Goal: Task Accomplishment & Management: Complete application form

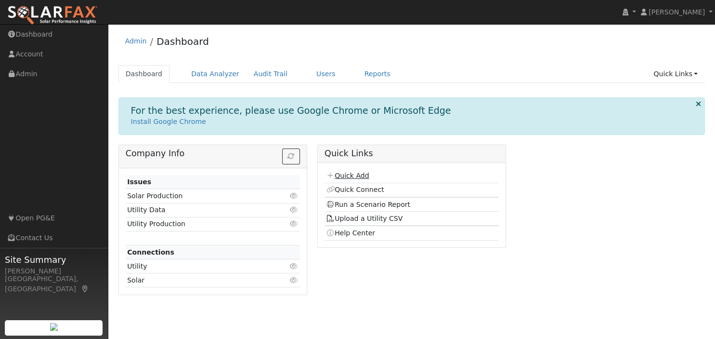
click at [357, 178] on link "Quick Add" at bounding box center [347, 175] width 43 height 8
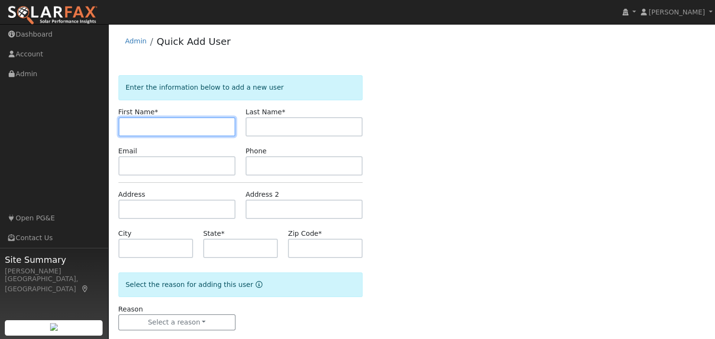
click at [134, 126] on input "text" at bounding box center [176, 126] width 117 height 19
type input "[PERSON_NAME]"
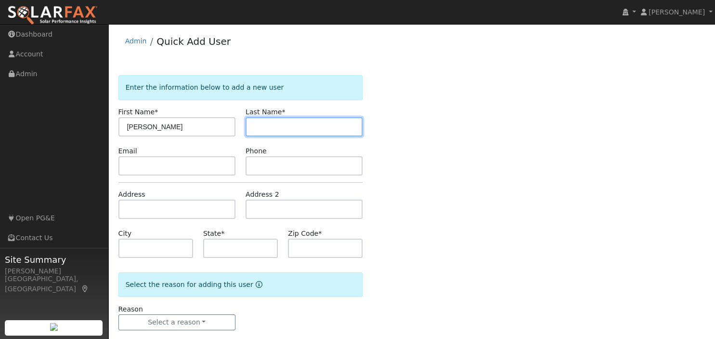
click at [282, 130] on input "text" at bounding box center [304, 126] width 117 height 19
type input "[PERSON_NAME]"
click at [452, 167] on div "Enter the information below to add a new user First Name * [PERSON_NAME] Name *…" at bounding box center [411, 212] width 587 height 274
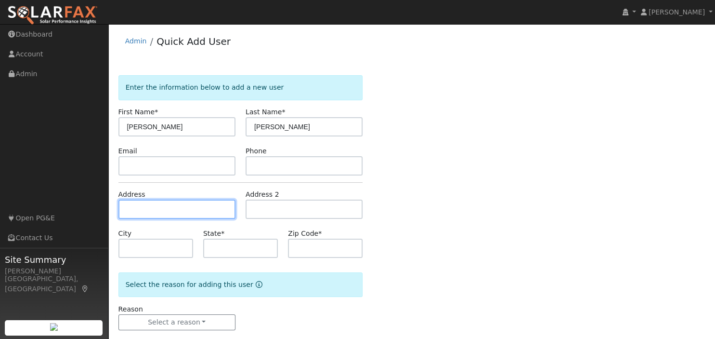
click at [155, 207] on input "text" at bounding box center [176, 208] width 117 height 19
paste input "[STREET_ADDRESS]"
type input "[STREET_ADDRESS]"
type input "[GEOGRAPHIC_DATA]"
type input "CA"
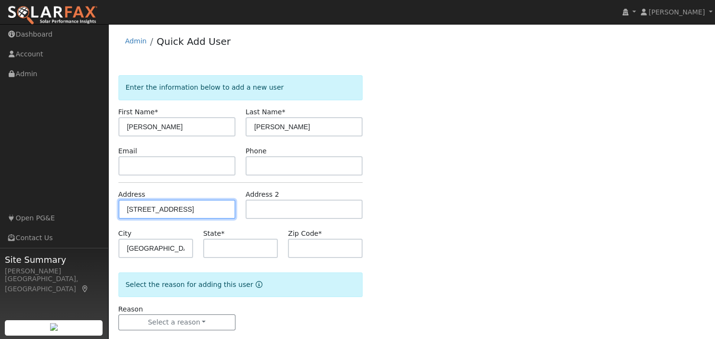
type input "95746"
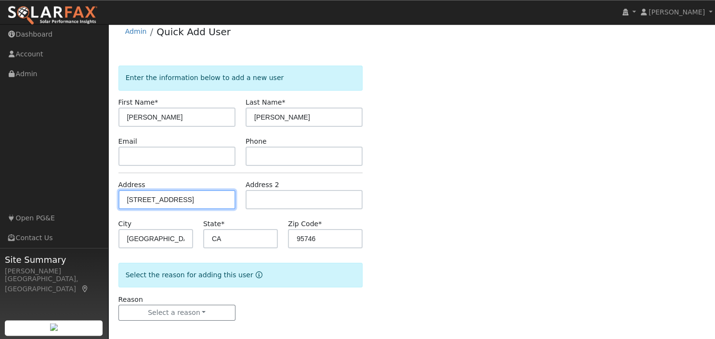
scroll to position [15, 0]
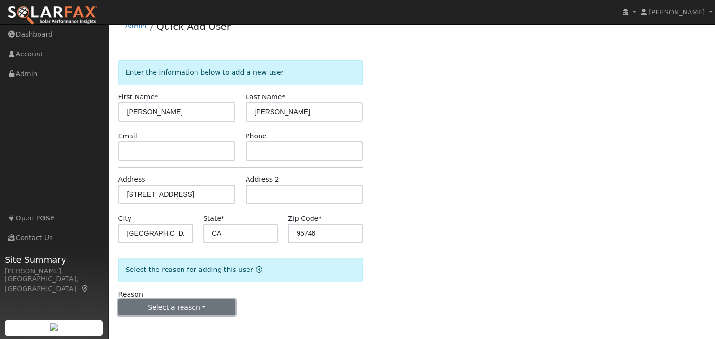
click at [196, 307] on button "Select a reason" at bounding box center [176, 307] width 117 height 16
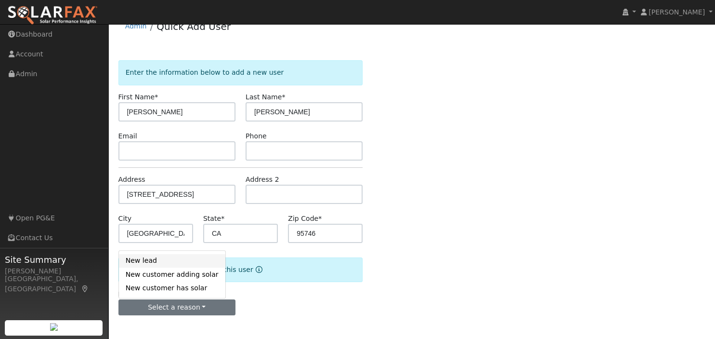
click at [167, 260] on link "New lead" at bounding box center [172, 260] width 106 height 13
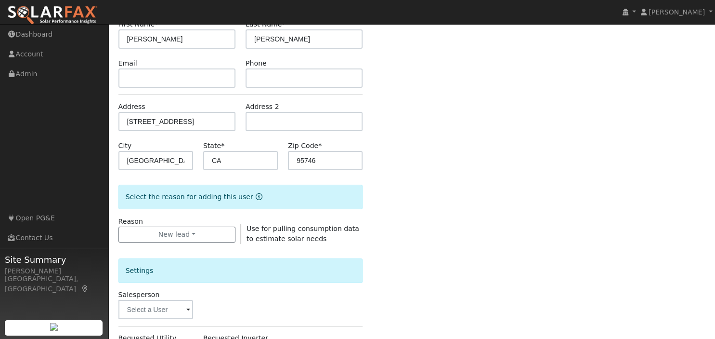
scroll to position [284, 0]
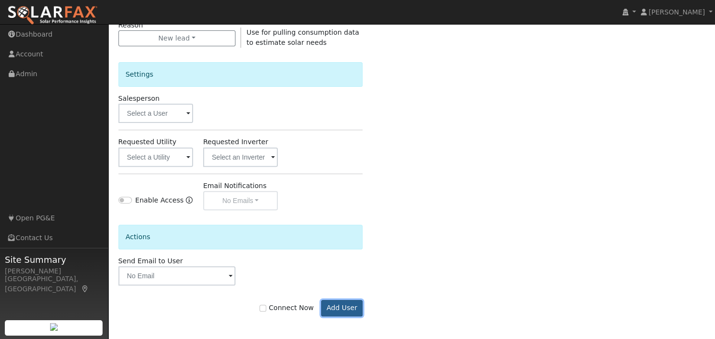
click at [346, 306] on button "Add User" at bounding box center [342, 308] width 42 height 16
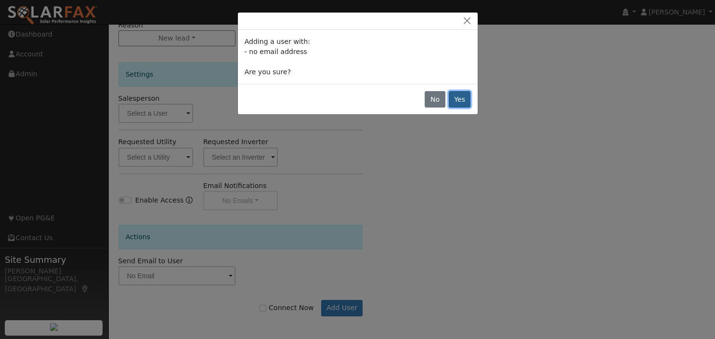
click at [455, 99] on button "Yes" at bounding box center [460, 99] width 22 height 16
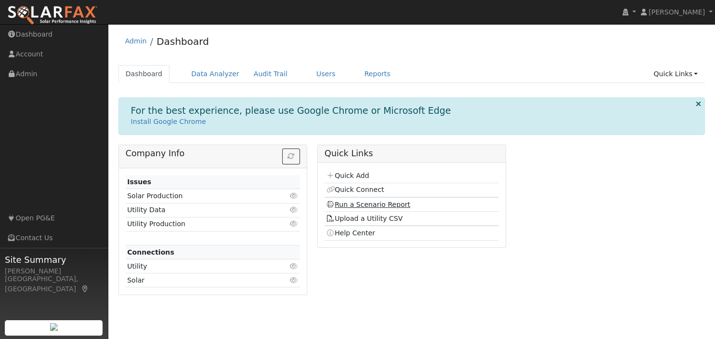
click at [365, 206] on link "Run a Scenario Report" at bounding box center [368, 204] width 84 height 8
click at [362, 205] on link "Run a Scenario Report" at bounding box center [368, 204] width 84 height 8
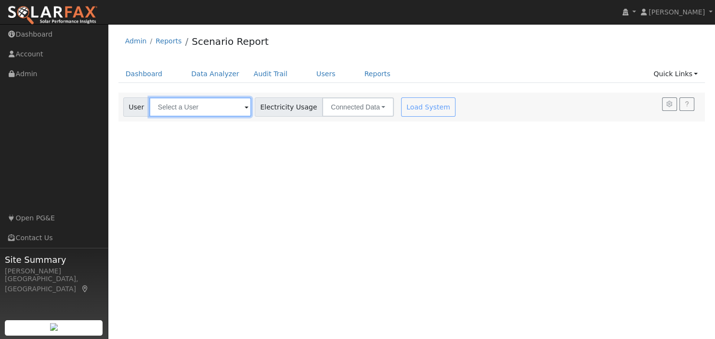
click at [205, 109] on input "text" at bounding box center [200, 106] width 102 height 19
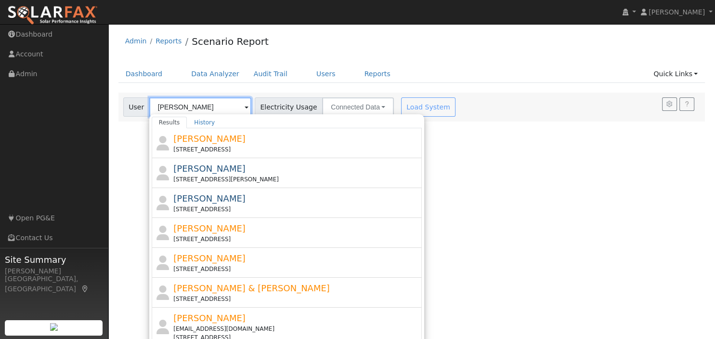
click at [180, 107] on input "john" at bounding box center [200, 106] width 102 height 19
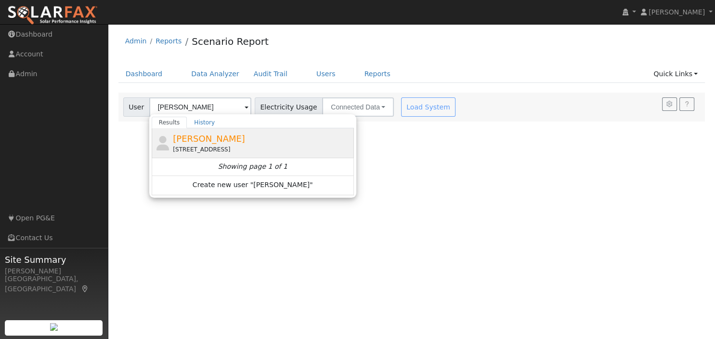
click at [215, 143] on div "John Troup 7555 Woodborough Drive, Granite Bay, CA 95746" at bounding box center [262, 143] width 179 height 22
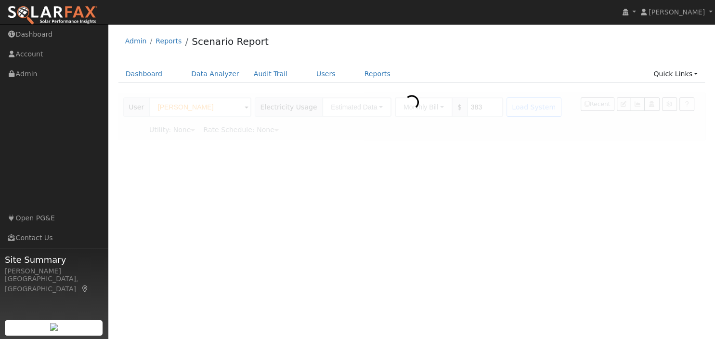
type input "John Troup"
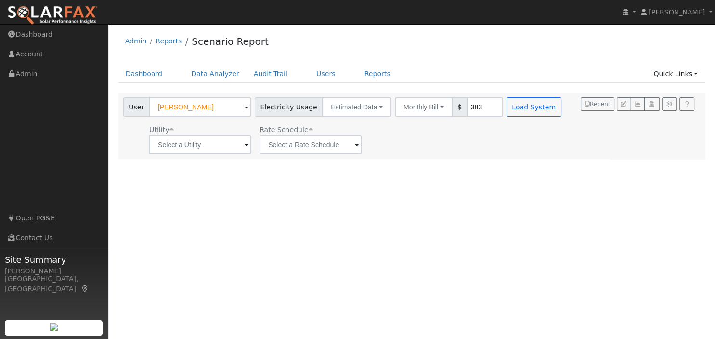
drag, startPoint x: 467, startPoint y: 107, endPoint x: 451, endPoint y: 107, distance: 16.4
click at [467, 107] on input "383" at bounding box center [485, 106] width 36 height 19
type input "775"
click at [245, 144] on span at bounding box center [247, 145] width 4 height 11
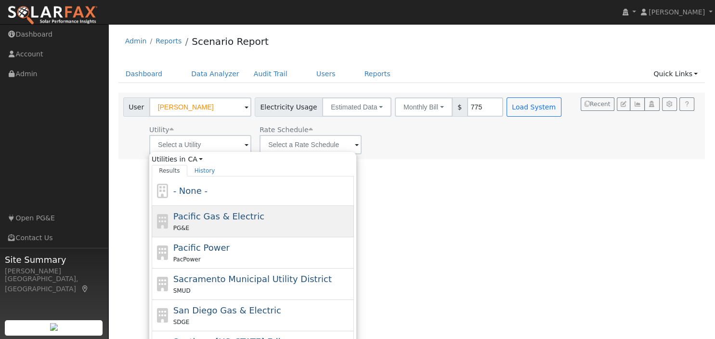
click at [220, 214] on span "Pacific Gas & Electric" at bounding box center [218, 216] width 91 height 10
type input "Pacific Gas & Electric"
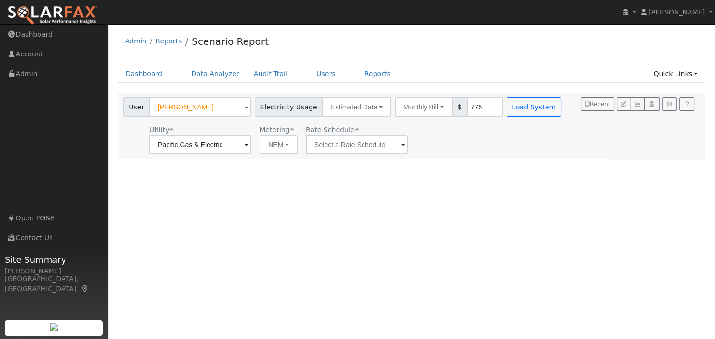
click at [249, 147] on span at bounding box center [247, 145] width 4 height 11
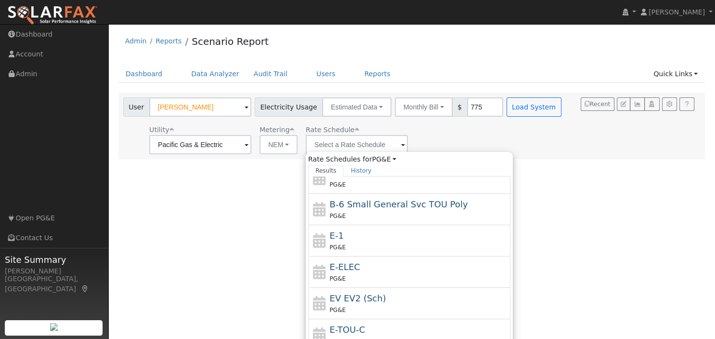
scroll to position [92, 0]
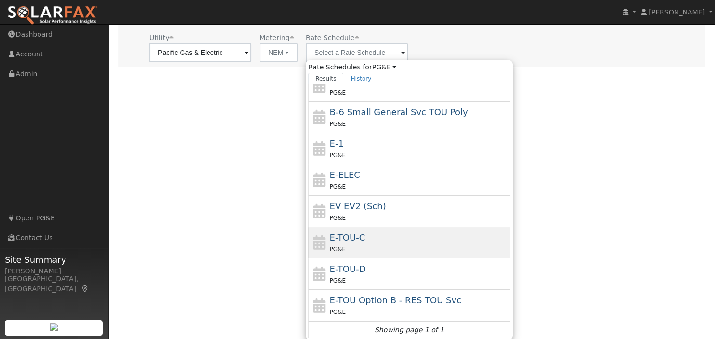
click at [362, 239] on div "E-TOU-C PG&E" at bounding box center [419, 242] width 179 height 23
type input "E-TOU-C"
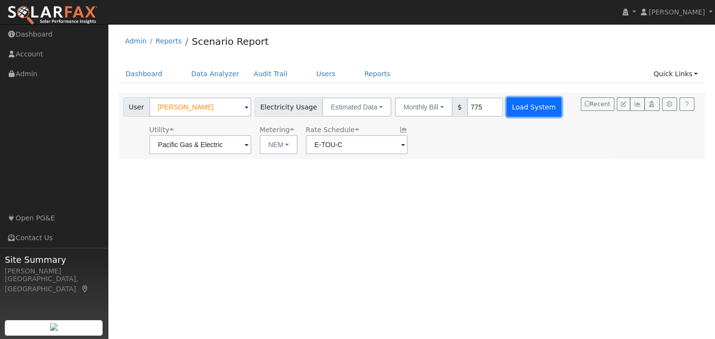
click at [516, 105] on button "Load System" at bounding box center [534, 106] width 55 height 19
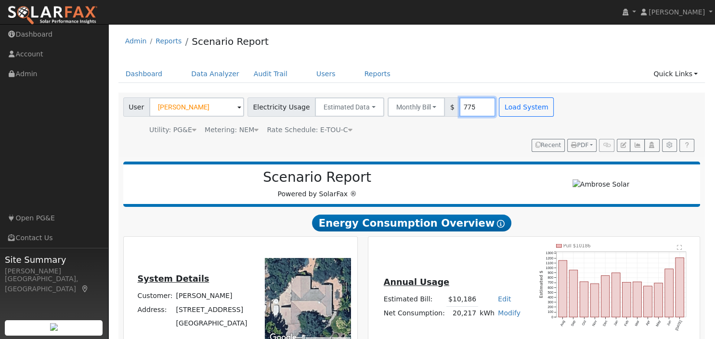
drag, startPoint x: 467, startPoint y: 105, endPoint x: 444, endPoint y: 105, distance: 22.6
click at [459, 105] on input "775" at bounding box center [477, 106] width 36 height 19
drag, startPoint x: 466, startPoint y: 105, endPoint x: 447, endPoint y: 105, distance: 18.8
click at [459, 105] on input "775" at bounding box center [477, 106] width 36 height 19
click at [524, 115] on button "Load System" at bounding box center [526, 106] width 55 height 19
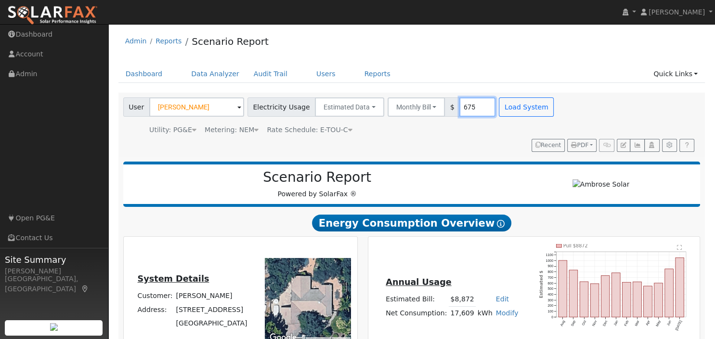
drag, startPoint x: 467, startPoint y: 106, endPoint x: 461, endPoint y: 106, distance: 5.8
click at [461, 106] on input "675" at bounding box center [477, 106] width 36 height 19
click at [467, 105] on input "675" at bounding box center [477, 106] width 36 height 19
drag, startPoint x: 467, startPoint y: 105, endPoint x: 460, endPoint y: 107, distance: 7.5
click at [460, 107] on input "675" at bounding box center [477, 106] width 36 height 19
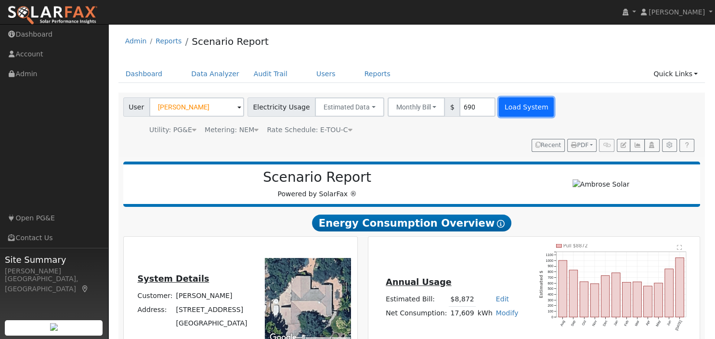
click at [527, 108] on button "Load System" at bounding box center [526, 106] width 55 height 19
drag, startPoint x: 467, startPoint y: 106, endPoint x: 458, endPoint y: 106, distance: 8.7
click at [459, 106] on input "690" at bounding box center [477, 106] width 36 height 19
drag, startPoint x: 465, startPoint y: 106, endPoint x: 452, endPoint y: 105, distance: 13.0
click at [459, 105] on input "690" at bounding box center [477, 106] width 36 height 19
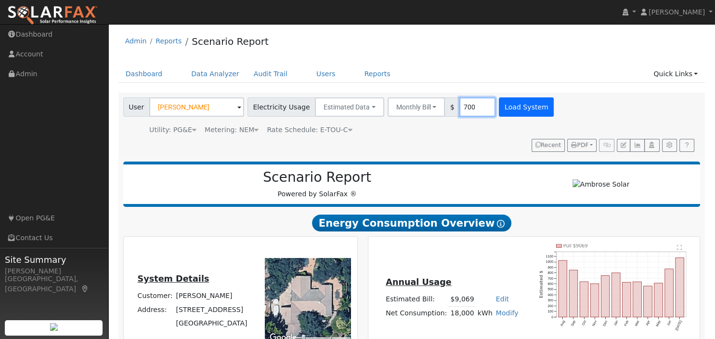
type input "700"
click at [511, 99] on button "Load System" at bounding box center [526, 106] width 55 height 19
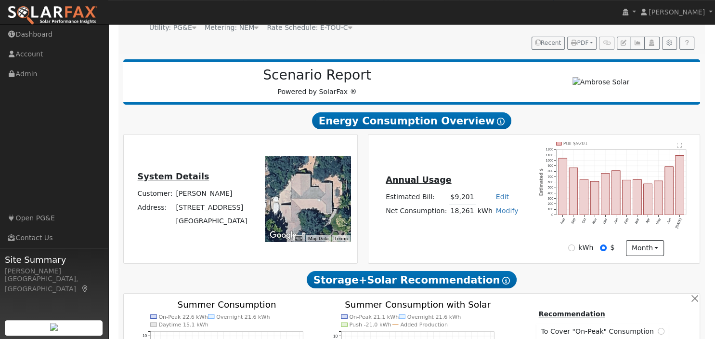
scroll to position [102, 0]
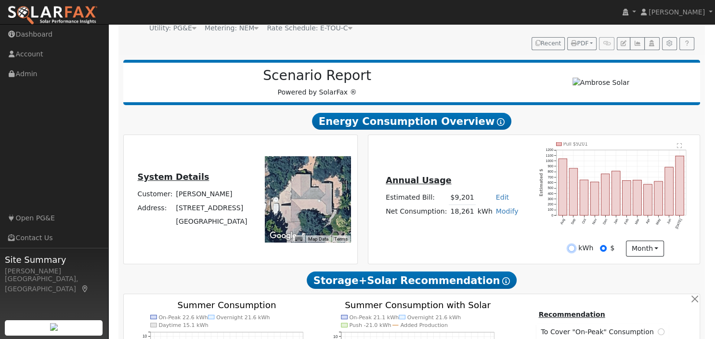
click at [572, 246] on input "kWh" at bounding box center [571, 248] width 7 height 7
radio input "true"
radio input "false"
